Goal: Check status: Check status

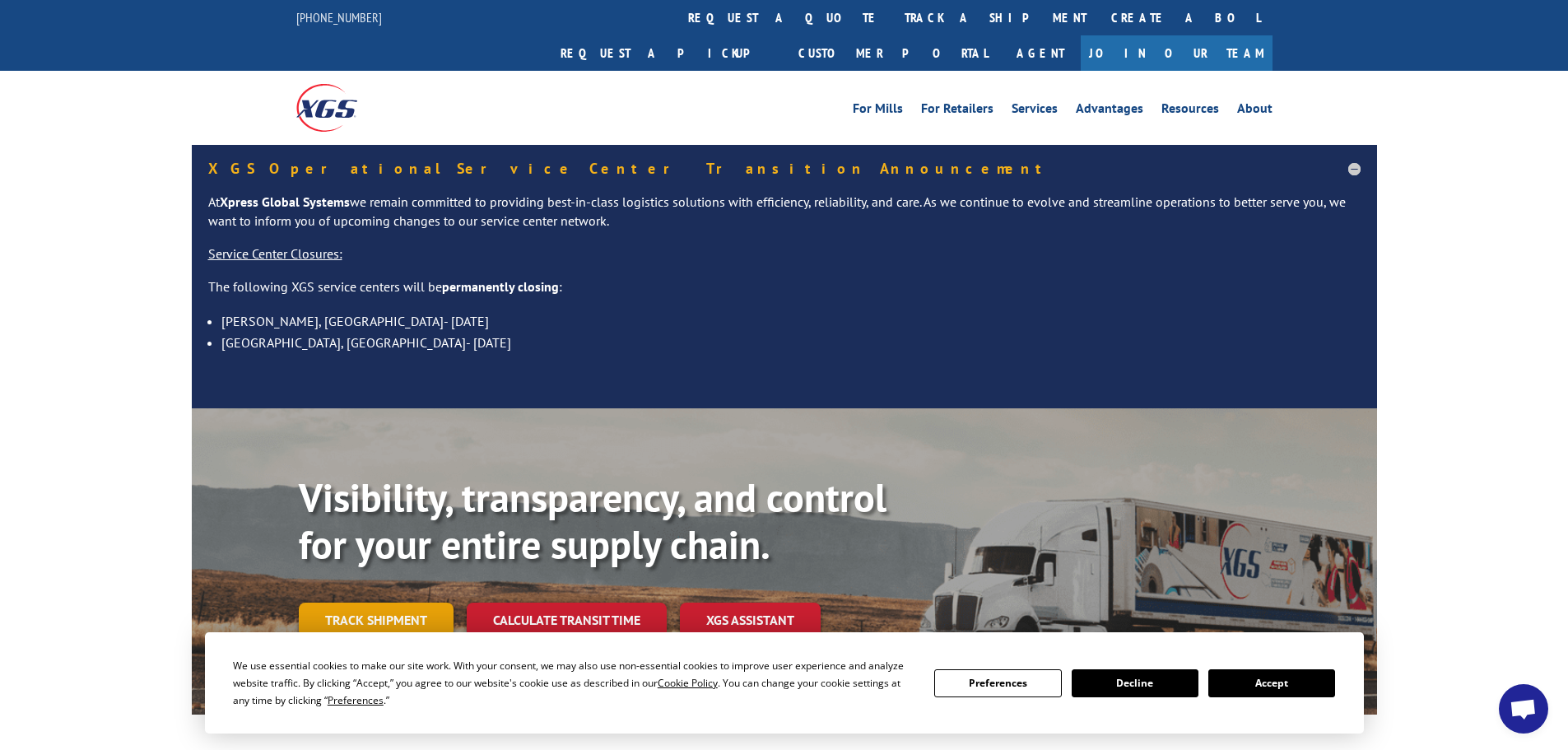
click at [389, 603] on link "Track shipment" at bounding box center [376, 620] width 154 height 34
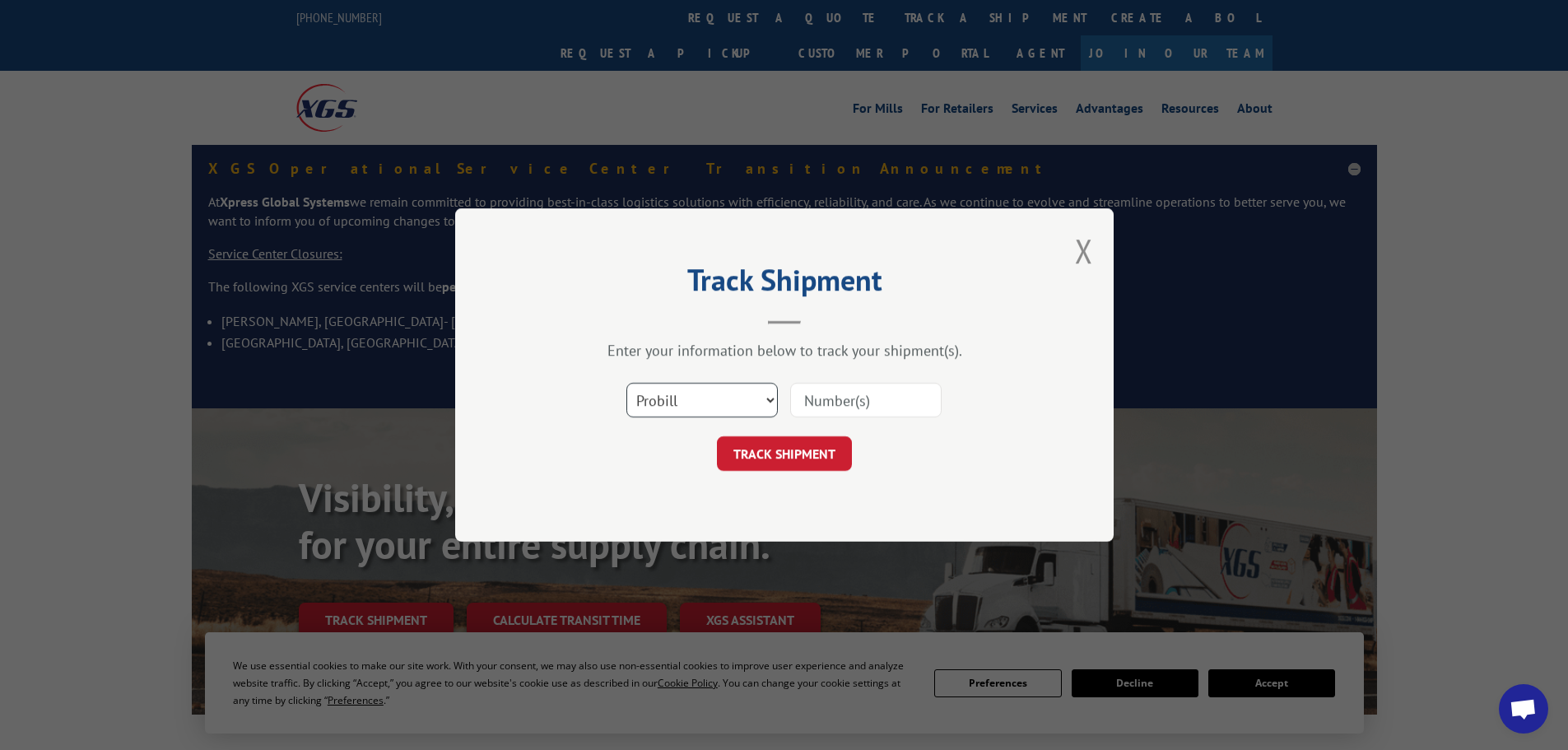
click at [724, 400] on select "Select category... Probill BOL PO" at bounding box center [702, 400] width 151 height 34
select select "bol"
click at [627, 383] on select "Select category... Probill BOL PO" at bounding box center [702, 400] width 151 height 34
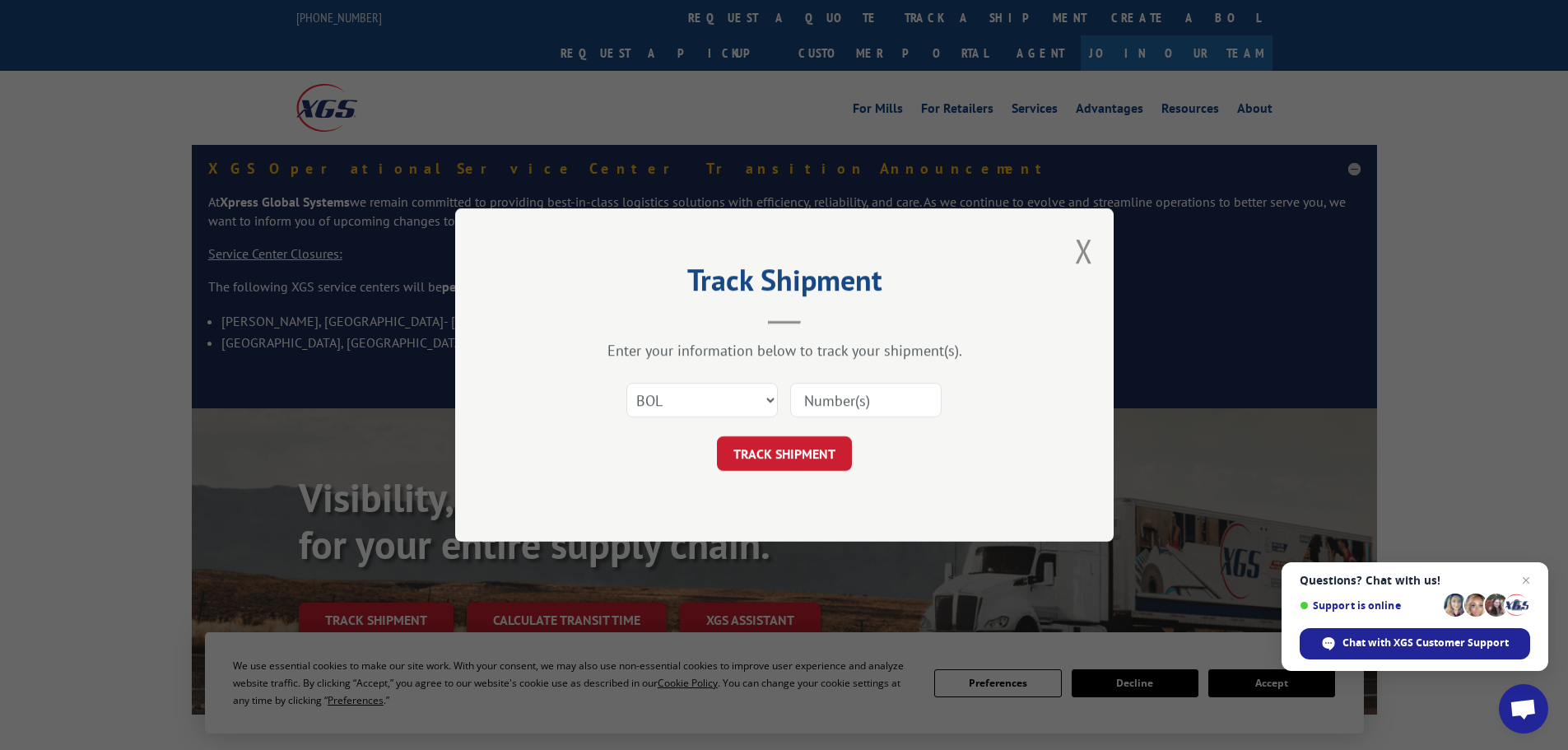
click at [825, 403] on input at bounding box center [866, 400] width 151 height 34
paste input "6005183"
type input "6005183"
click at [800, 466] on button "TRACK SHIPMENT" at bounding box center [784, 453] width 135 height 34
